Goal: Find specific page/section: Locate item on page

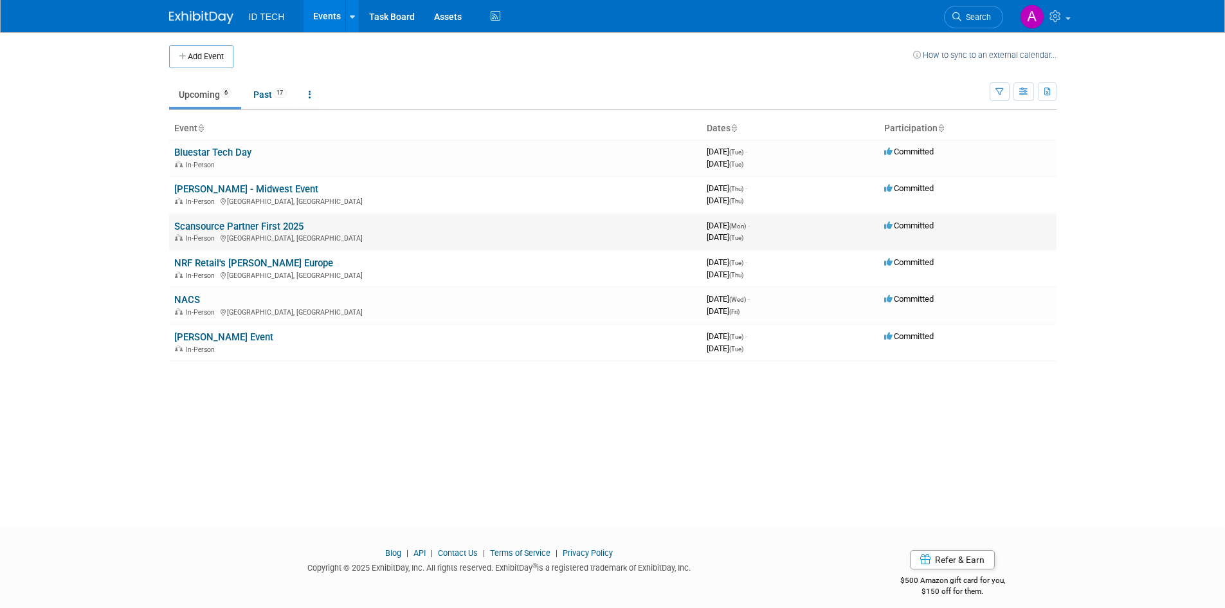
click at [275, 229] on link "Scansource Partner First 2025" at bounding box center [238, 227] width 129 height 12
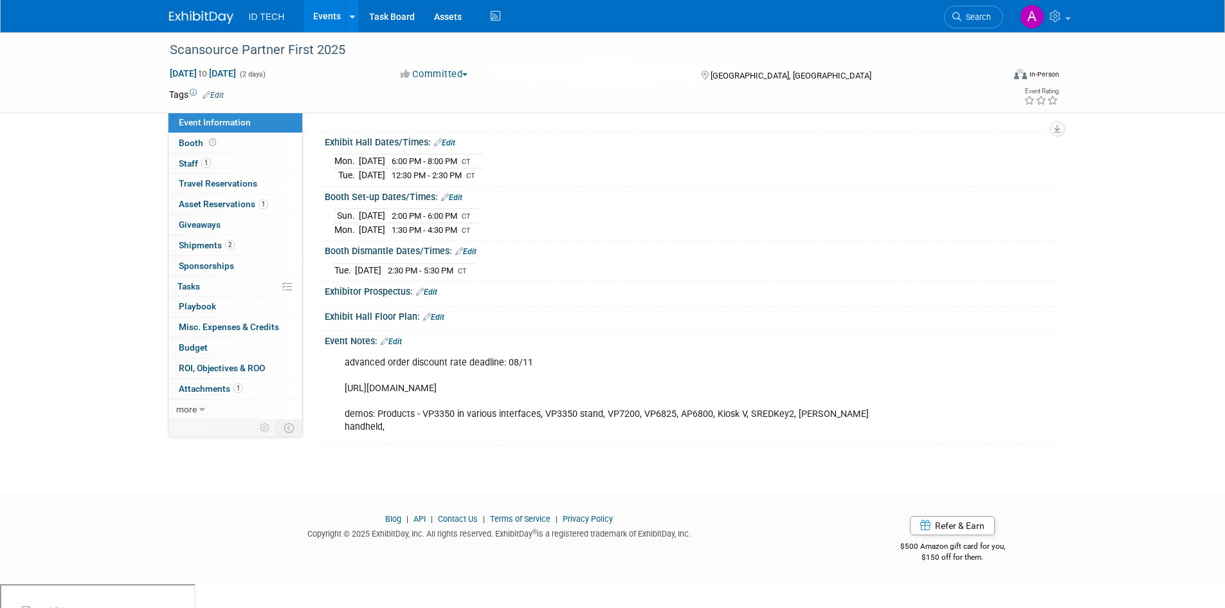
drag, startPoint x: 421, startPoint y: 453, endPoint x: 856, endPoint y: 462, distance: 435.5
click at [856, 440] on div "advanced order discount rate deadline: 08/11 https://www.freemanco.com/store/sh…" at bounding box center [626, 395] width 580 height 90
copy div "VP3350 in various interfaces, VP3350 stand, VP7200, VP6825, AP6800, Kiosk V, SR…"
